Goal: Book appointment/travel/reservation

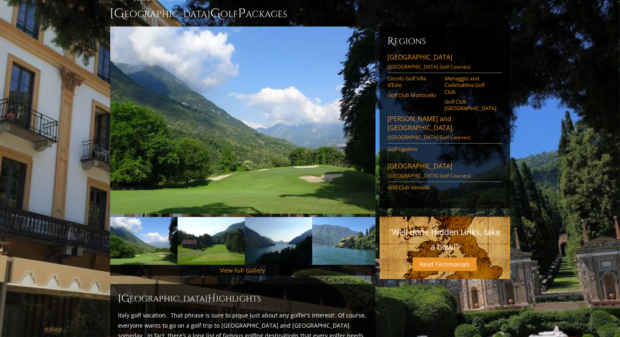
scroll to position [75, 0]
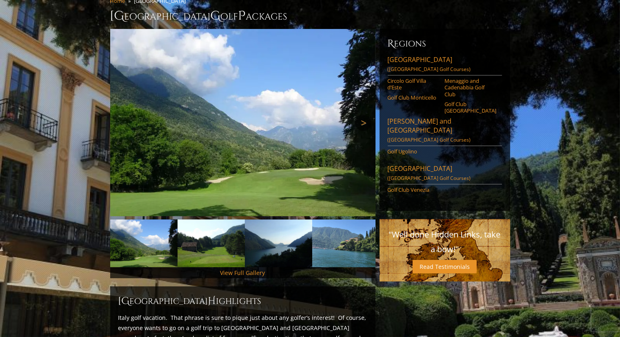
click at [360, 115] on link "Next" at bounding box center [363, 123] width 16 height 16
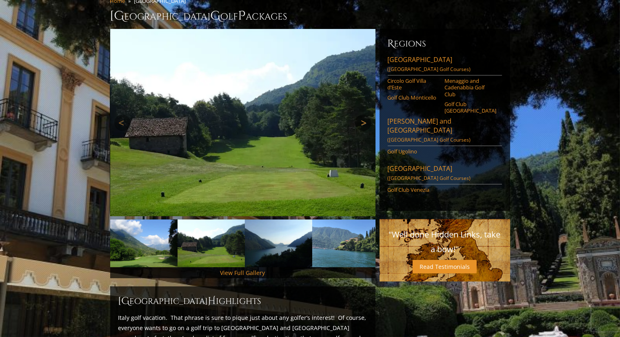
click at [360, 115] on link "Next" at bounding box center [363, 123] width 16 height 16
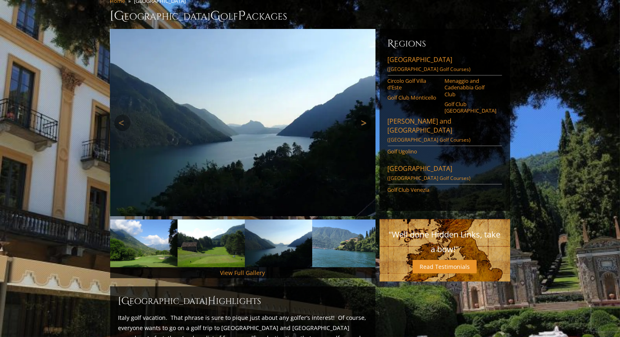
click at [360, 115] on link "Next" at bounding box center [363, 123] width 16 height 16
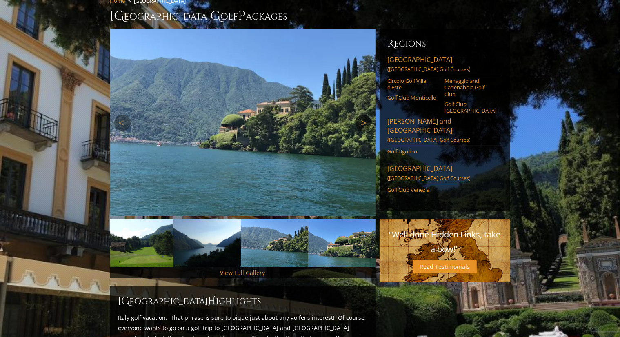
click at [360, 115] on link "Next" at bounding box center [363, 123] width 16 height 16
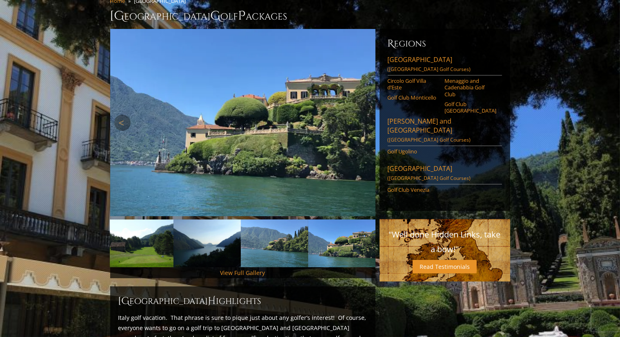
click at [360, 115] on link "Next" at bounding box center [363, 123] width 16 height 16
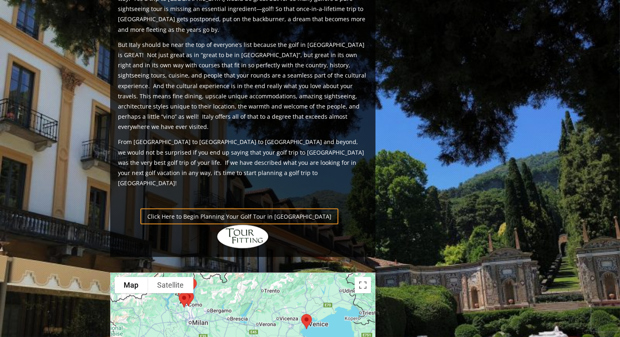
scroll to position [459, 0]
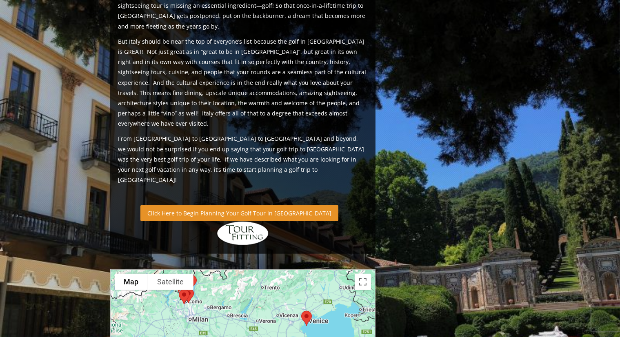
click at [257, 205] on link "Click Here to Begin Planning Your Golf Tour in [GEOGRAPHIC_DATA]" at bounding box center [239, 213] width 198 height 16
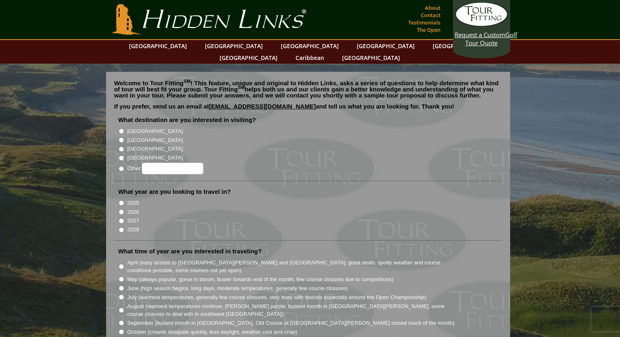
click at [273, 198] on li "2025" at bounding box center [311, 202] width 386 height 9
drag, startPoint x: 222, startPoint y: 20, endPoint x: 218, endPoint y: 21, distance: 4.6
click at [218, 21] on link "Hidden Links Golf" at bounding box center [209, 19] width 198 height 31
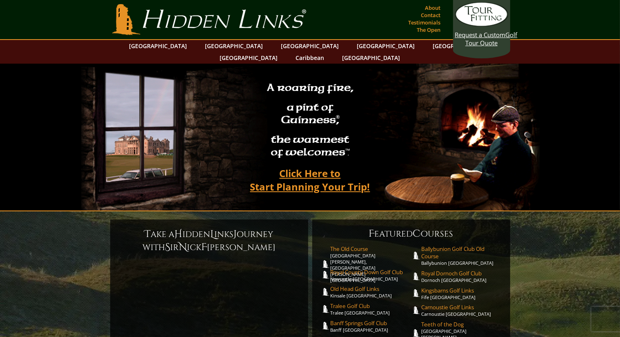
click at [592, 64] on section "A roaring fire, a pint of Guinness ® , the warmest of welcomes™. Click Here to …" at bounding box center [310, 138] width 620 height 148
